Goal: Information Seeking & Learning: Learn about a topic

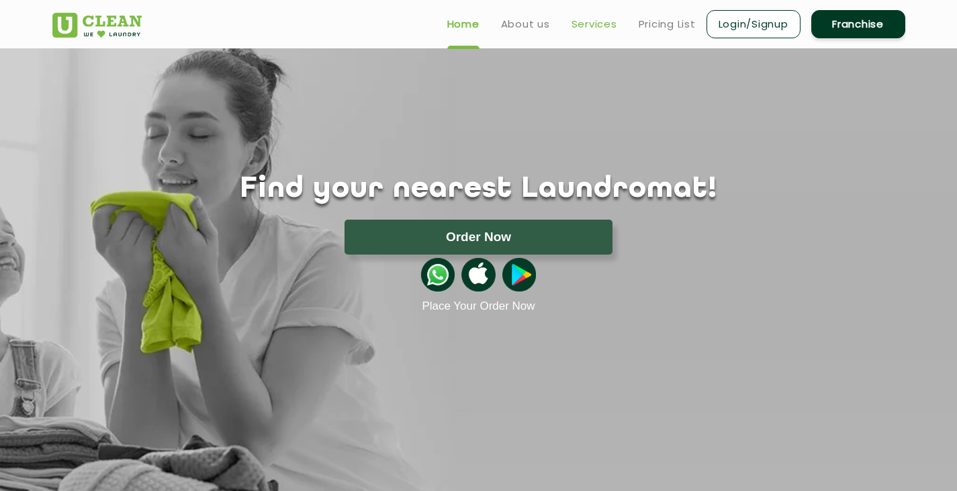
click at [602, 24] on link "Services" at bounding box center [595, 24] width 46 height 16
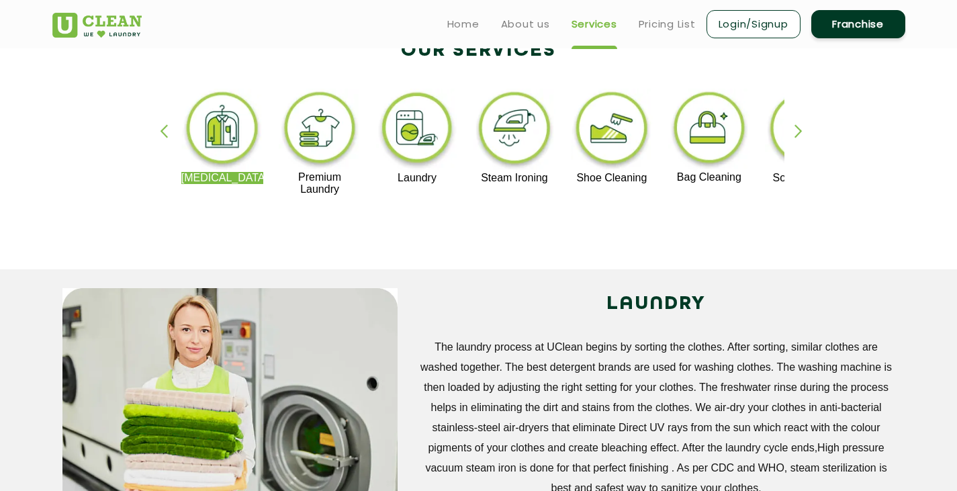
scroll to position [202, 0]
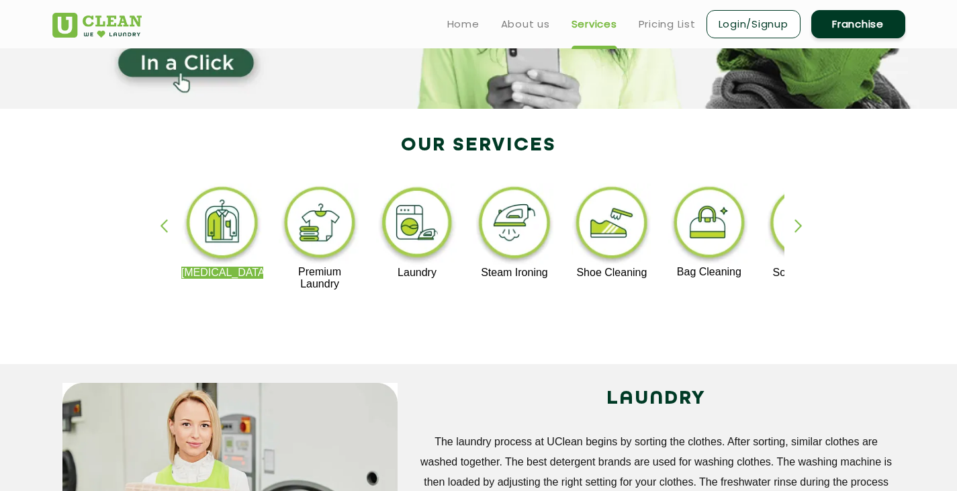
click at [224, 243] on img at bounding box center [222, 224] width 83 height 83
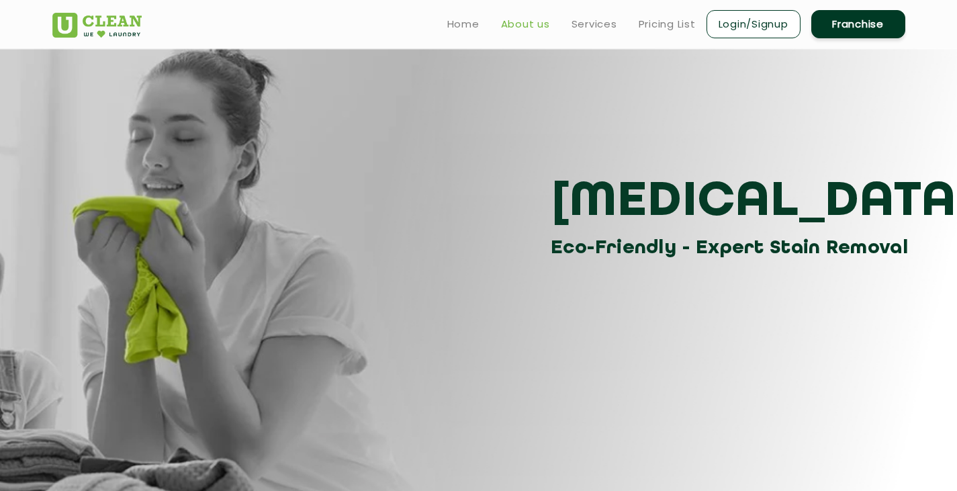
click at [520, 25] on link "About us" at bounding box center [525, 24] width 49 height 16
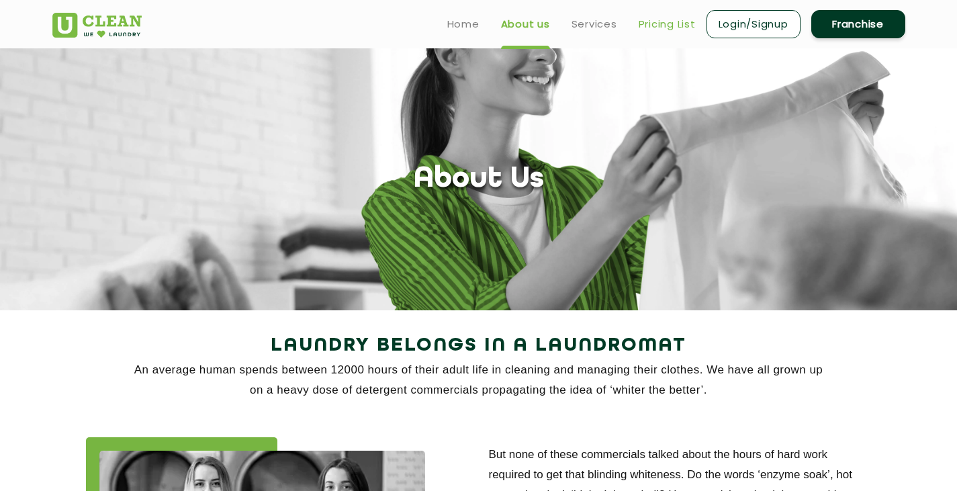
click at [663, 30] on link "Pricing List" at bounding box center [667, 24] width 57 height 16
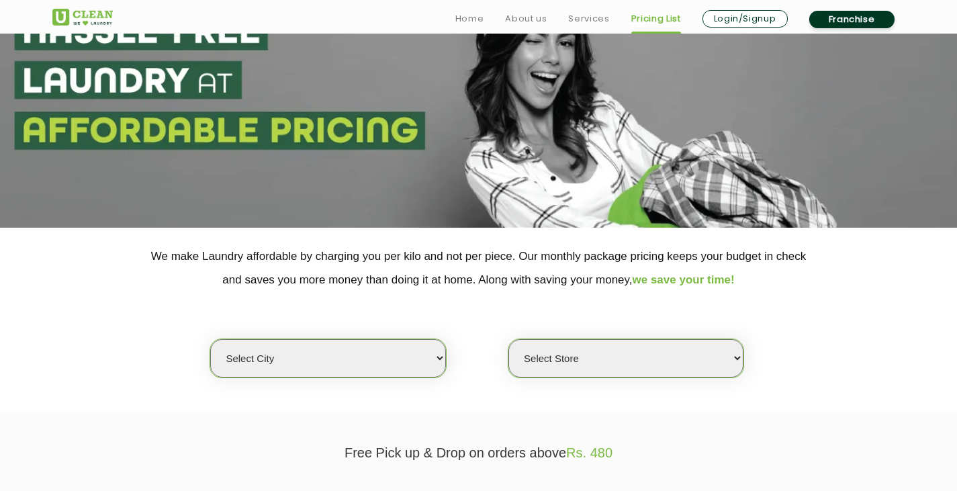
scroll to position [202, 0]
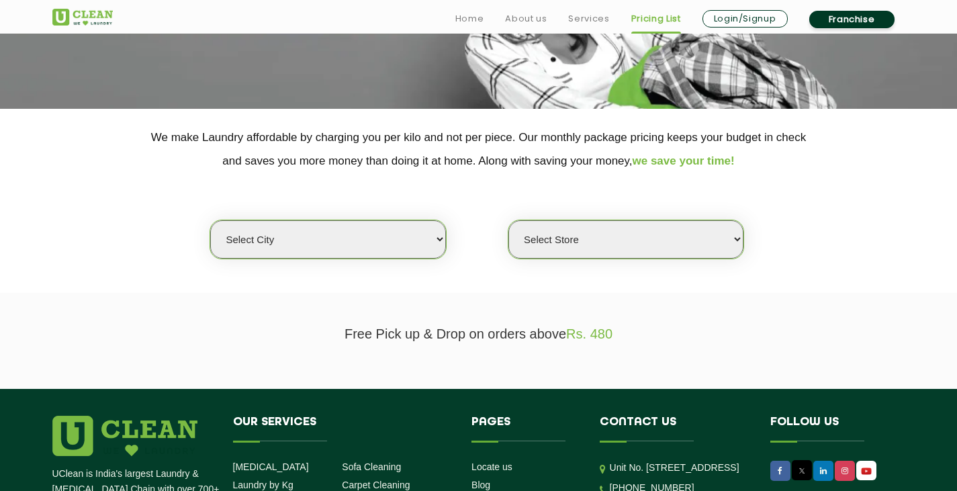
click at [433, 247] on select "Select city [GEOGRAPHIC_DATA] [GEOGRAPHIC_DATA] [GEOGRAPHIC_DATA] [GEOGRAPHIC_D…" at bounding box center [327, 239] width 235 height 38
select select "99"
click at [210, 220] on select "Select city [GEOGRAPHIC_DATA] [GEOGRAPHIC_DATA] [GEOGRAPHIC_DATA] [GEOGRAPHIC_D…" at bounding box center [327, 239] width 235 height 38
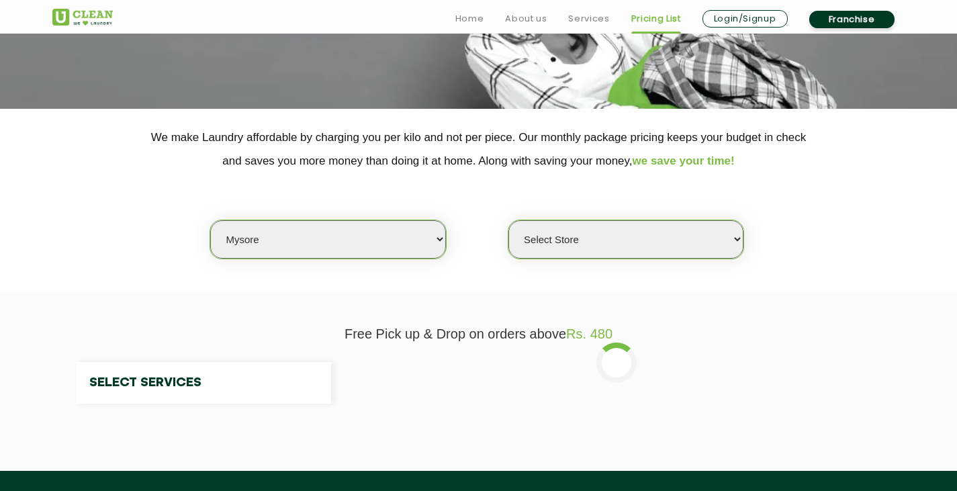
select select "0"
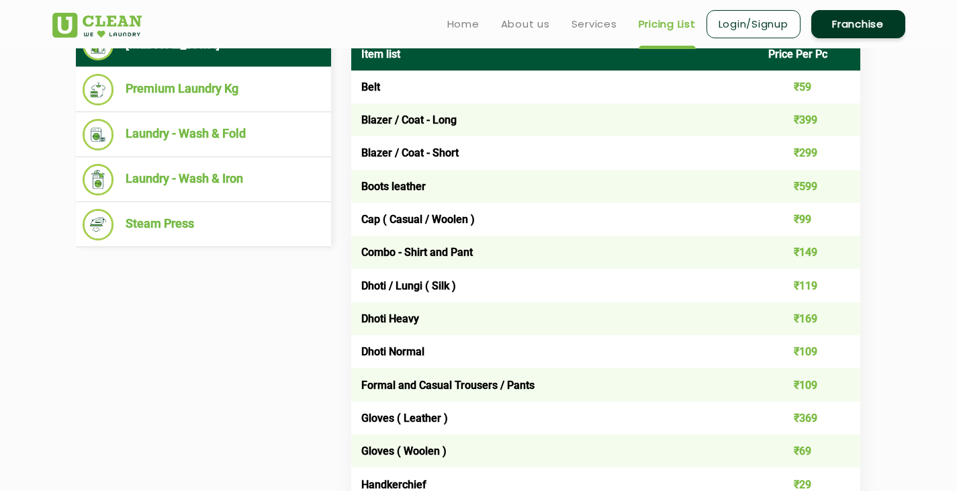
scroll to position [403, 0]
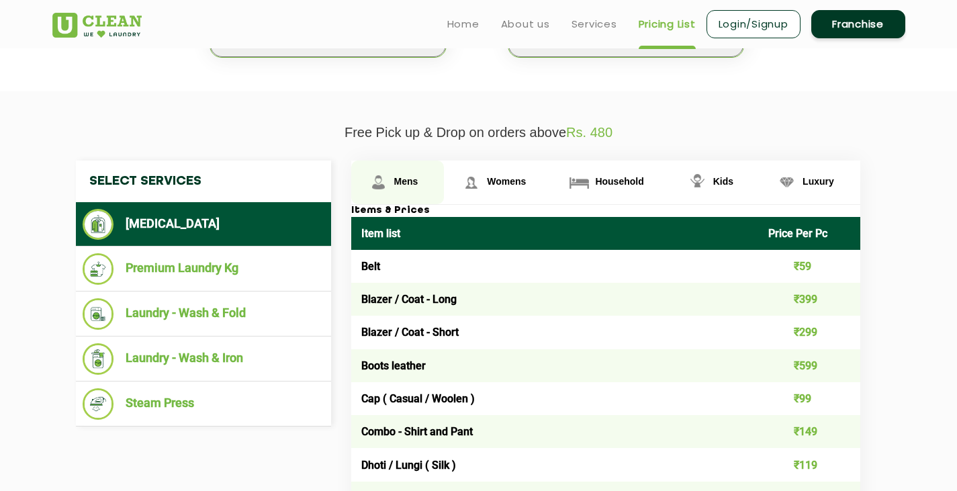
click at [402, 181] on span "Mens" at bounding box center [406, 181] width 24 height 11
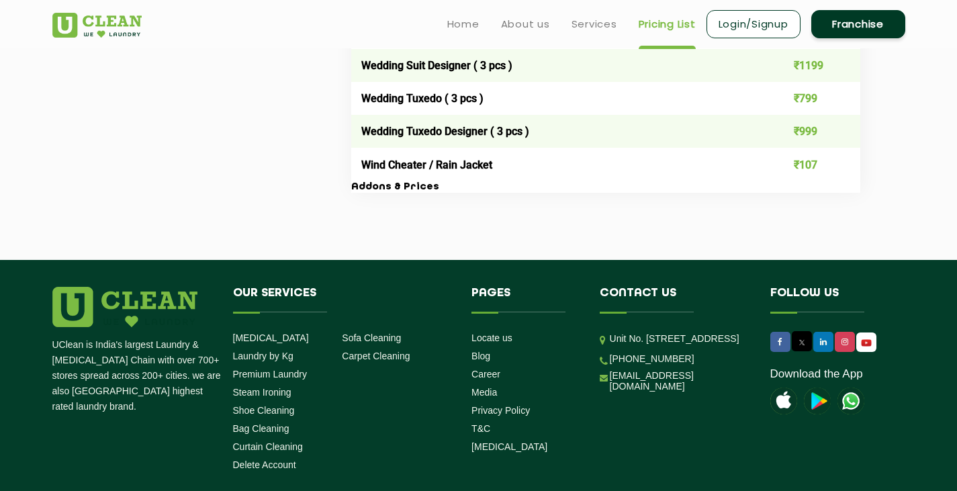
scroll to position [2889, 0]
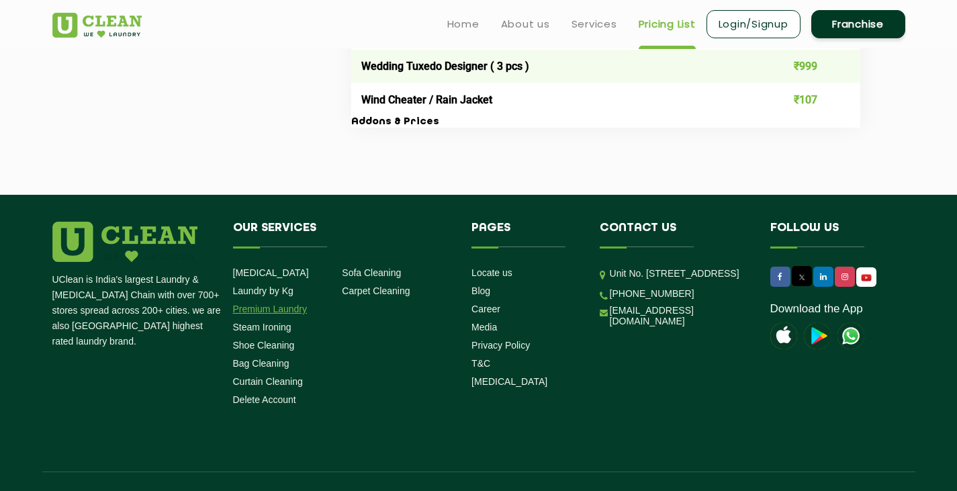
click at [296, 306] on link "Premium Laundry" at bounding box center [270, 309] width 75 height 11
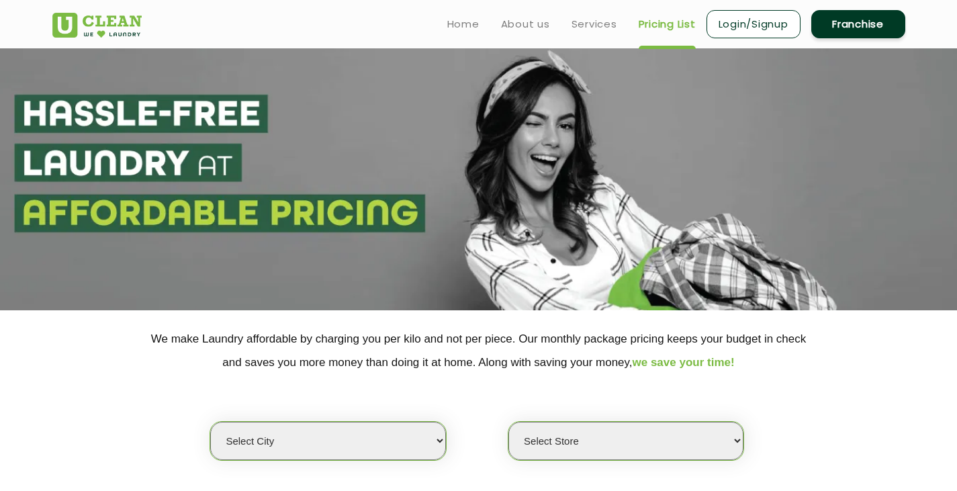
click at [423, 438] on select "Select city [GEOGRAPHIC_DATA] [GEOGRAPHIC_DATA] [GEOGRAPHIC_DATA] [GEOGRAPHIC_D…" at bounding box center [327, 441] width 235 height 38
click at [527, 22] on link "About us" at bounding box center [525, 24] width 49 height 16
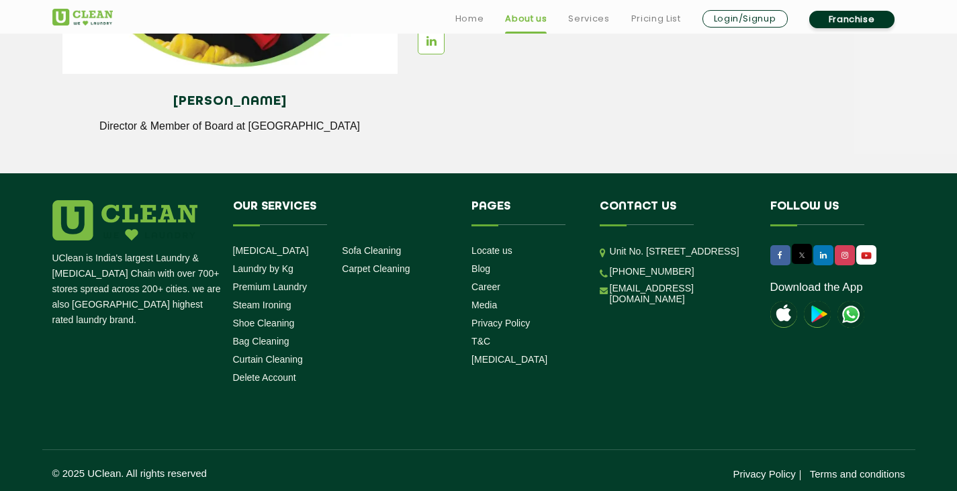
scroll to position [1898, 0]
